Goal: Navigation & Orientation: Find specific page/section

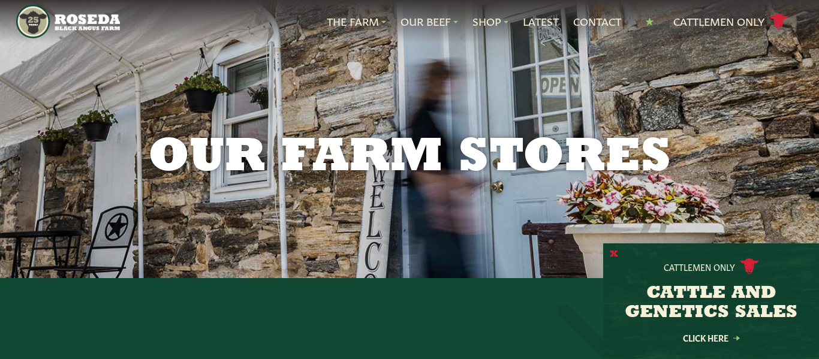
click at [613, 255] on button "X" at bounding box center [614, 254] width 8 height 13
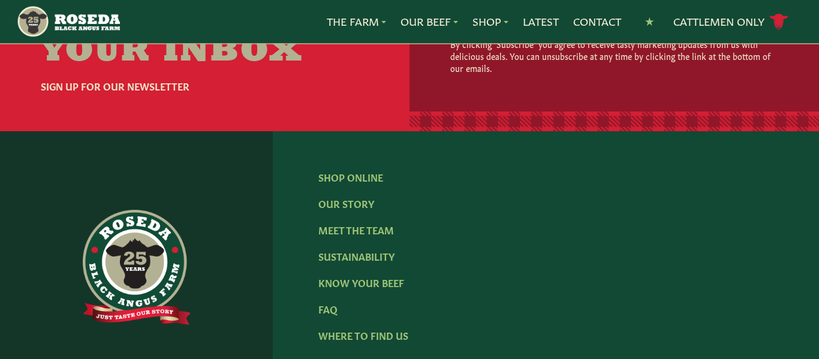
scroll to position [1975, 0]
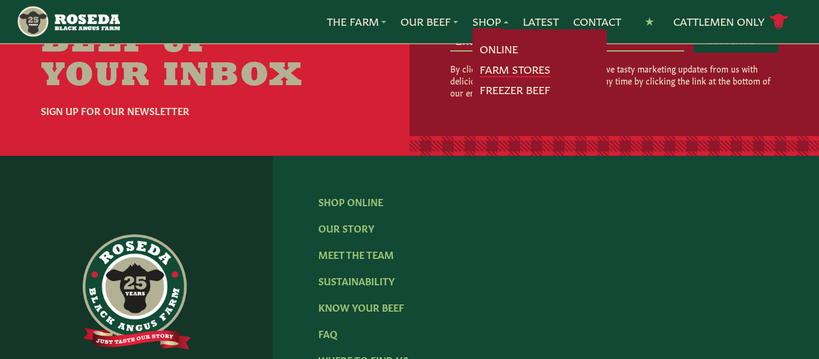
click at [497, 67] on link "Farm Stores" at bounding box center [515, 70] width 71 height 16
click at [493, 71] on link "Farm Stores" at bounding box center [515, 70] width 71 height 16
click at [487, 76] on link "Farm Stores" at bounding box center [515, 70] width 71 height 16
click at [501, 71] on link "Farm Stores" at bounding box center [515, 70] width 71 height 16
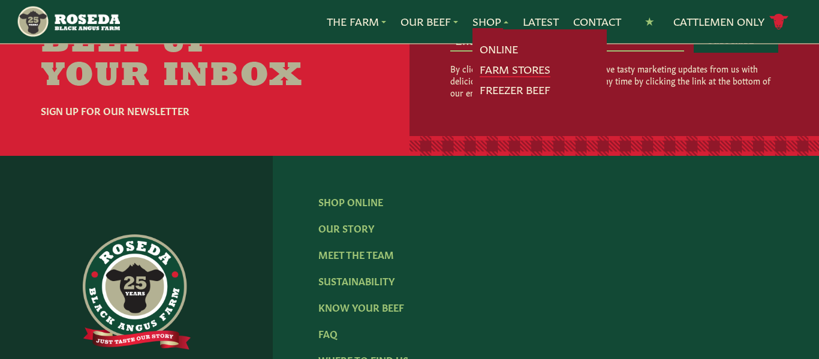
click at [501, 71] on link "Farm Stores" at bounding box center [515, 70] width 71 height 16
click at [488, 91] on link "Freezer Beef" at bounding box center [515, 90] width 71 height 16
click at [481, 25] on link "Shop" at bounding box center [491, 22] width 36 height 16
click at [487, 70] on link "Farm Stores" at bounding box center [515, 70] width 71 height 16
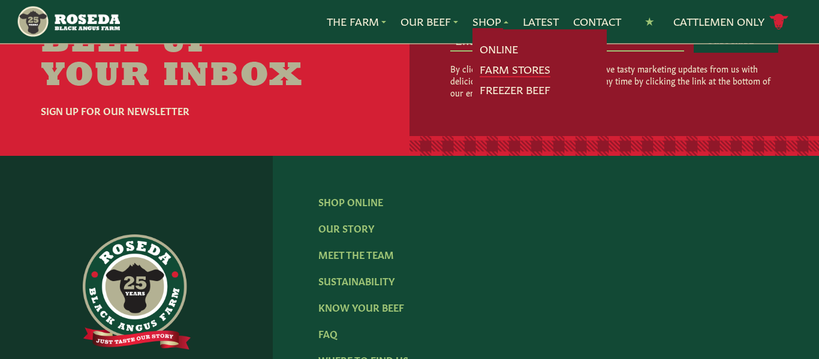
click at [487, 70] on link "Farm Stores" at bounding box center [515, 70] width 71 height 16
click at [506, 70] on link "Farm Stores" at bounding box center [515, 70] width 71 height 16
click at [494, 68] on link "Farm Stores" at bounding box center [515, 70] width 71 height 16
click at [488, 74] on link "Farm Stores" at bounding box center [515, 70] width 71 height 16
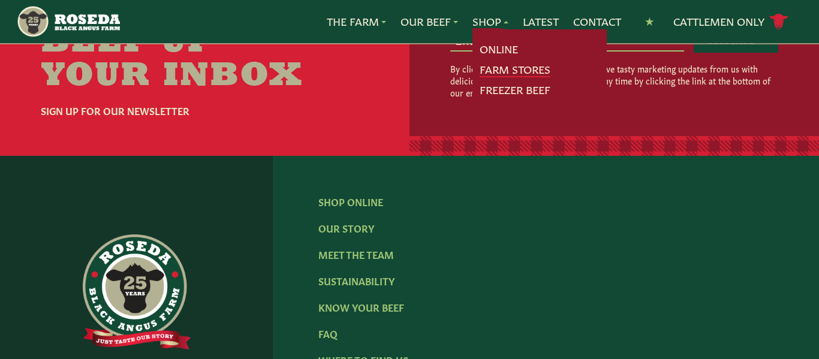
click at [488, 74] on link "Farm Stores" at bounding box center [515, 70] width 71 height 16
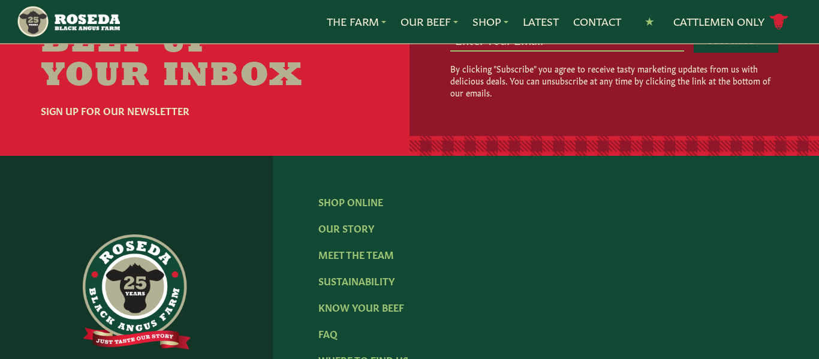
click at [625, 280] on ul "Shop Online Our Story Meet The Team Sustainability Know Your Beef FAQ Where To …" at bounding box center [546, 307] width 455 height 226
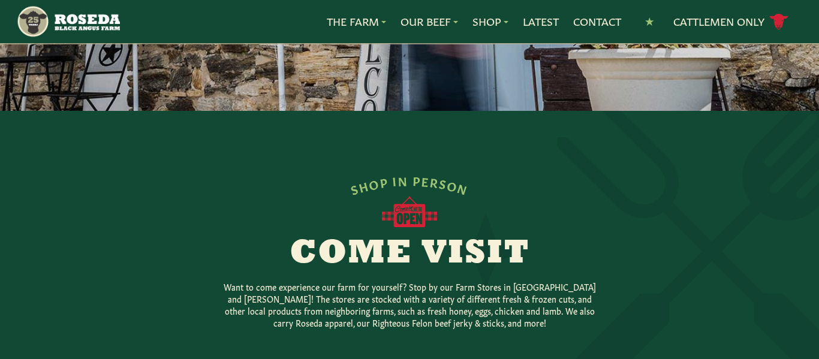
scroll to position [127, 0]
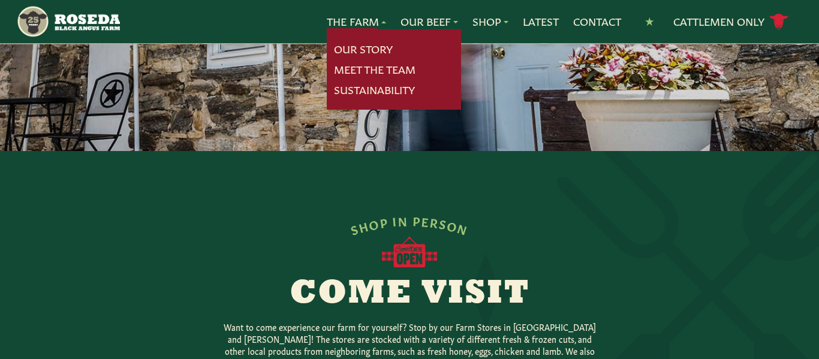
click at [356, 18] on link "The Farm" at bounding box center [356, 22] width 59 height 16
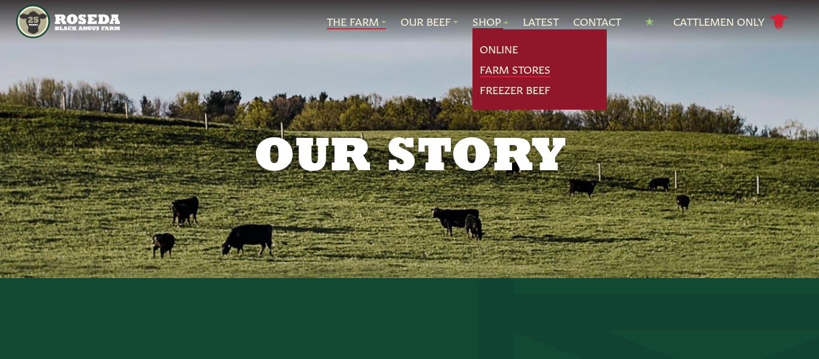
click at [500, 69] on link "Farm Stores" at bounding box center [515, 70] width 71 height 16
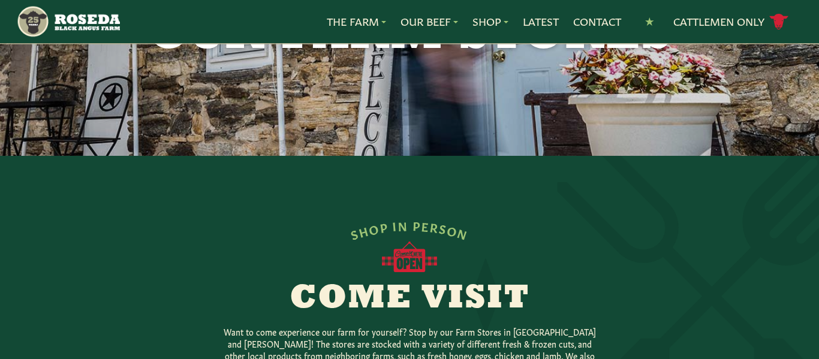
scroll to position [120, 0]
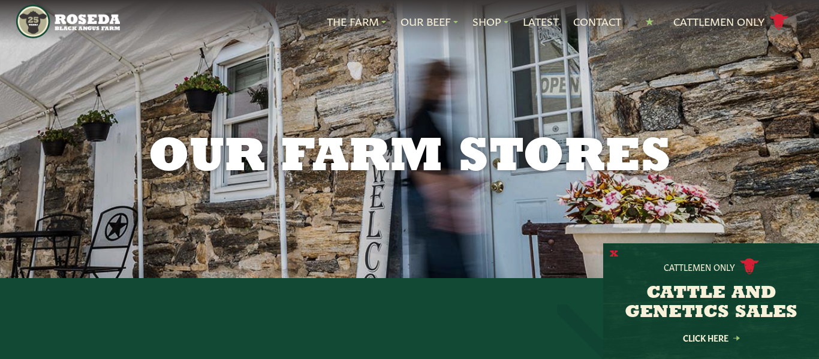
click at [612, 253] on button "X" at bounding box center [614, 254] width 8 height 13
